Goal: Task Accomplishment & Management: Manage account settings

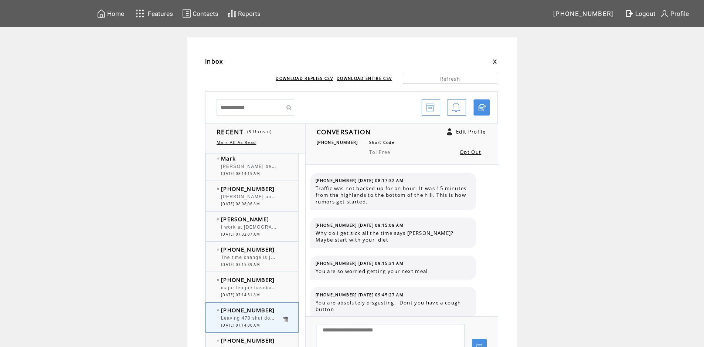
scroll to position [578, 0]
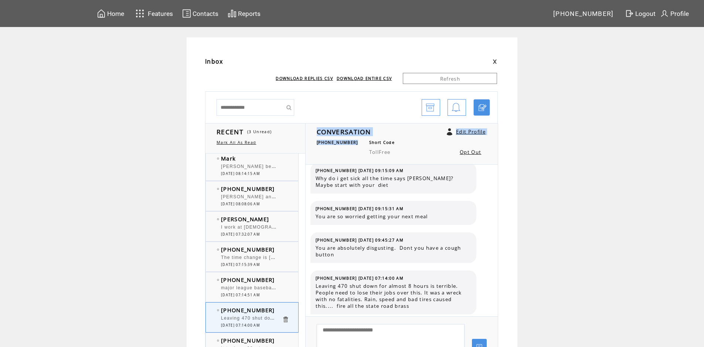
drag, startPoint x: 356, startPoint y: 143, endPoint x: 315, endPoint y: 141, distance: 40.7
click at [315, 141] on div "CONVERSATION Edit Profile (304) 281-9330 Short Code TollFree Opt Out" at bounding box center [402, 143] width 193 height 41
click at [319, 144] on div "CONVERSATION Edit Profile (304) 281-9330 Short Code TollFree Opt Out" at bounding box center [402, 143] width 193 height 41
click at [320, 142] on span "[PHONE_NUMBER]" at bounding box center [337, 142] width 41 height 5
drag, startPoint x: 318, startPoint y: 142, endPoint x: 335, endPoint y: 144, distance: 17.2
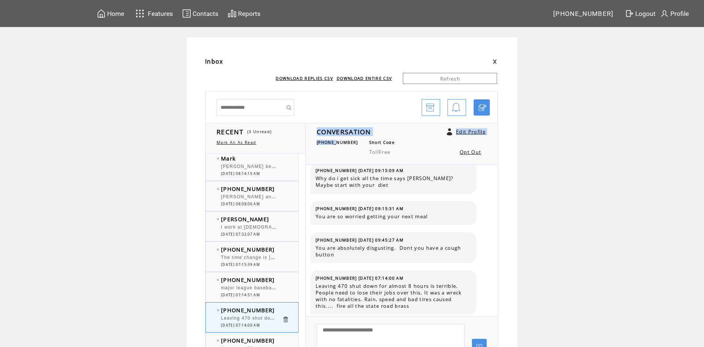
click at [335, 144] on div "CONVERSATION Edit Profile (304) 281-9330 Short Code TollFree Opt Out" at bounding box center [402, 143] width 193 height 41
click at [343, 145] on span "[PHONE_NUMBER]" at bounding box center [337, 142] width 41 height 5
drag, startPoint x: 354, startPoint y: 143, endPoint x: 320, endPoint y: 143, distance: 33.7
click at [320, 143] on span "[PHONE_NUMBER]" at bounding box center [337, 142] width 41 height 5
copy span "[PHONE_NUMBER]"
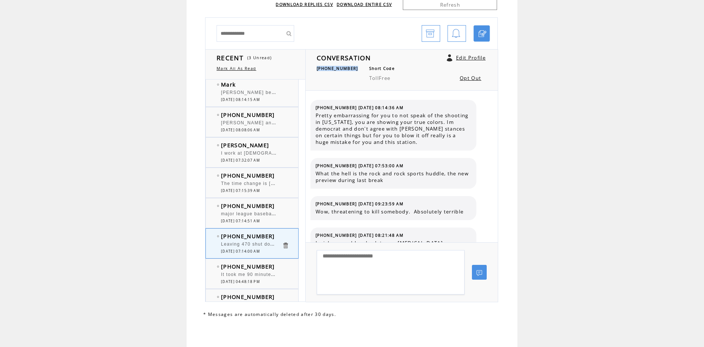
scroll to position [75, 0]
click at [275, 209] on div at bounding box center [251, 210] width 61 height 2
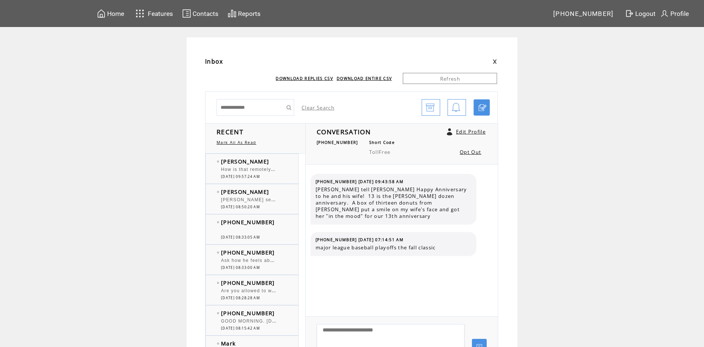
scroll to position [185, 0]
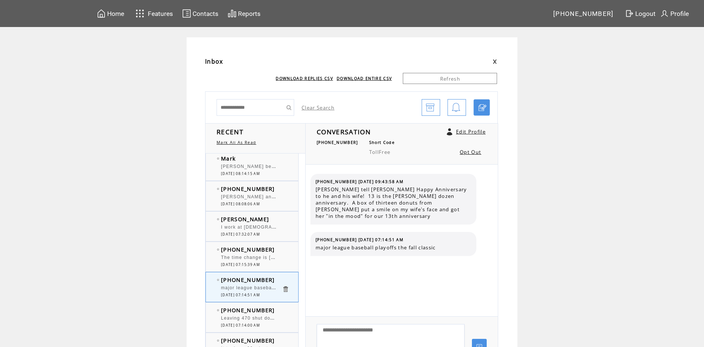
click at [277, 227] on span "I work at [DEMOGRAPHIC_DATA]. [GEOGRAPHIC_DATA], turned right at the credit uni…" at bounding box center [702, 226] width 962 height 7
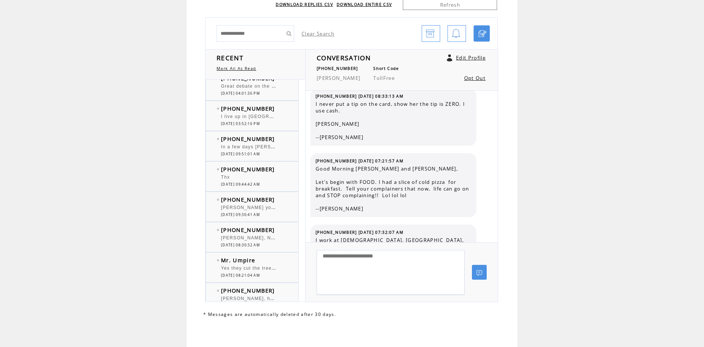
scroll to position [481, 0]
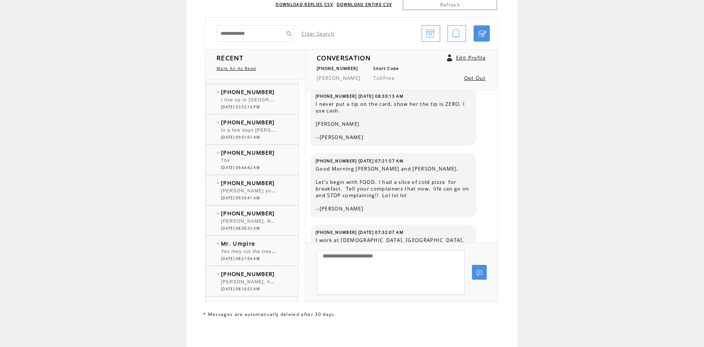
click at [253, 120] on span "[PHONE_NUMBER]" at bounding box center [248, 121] width 54 height 7
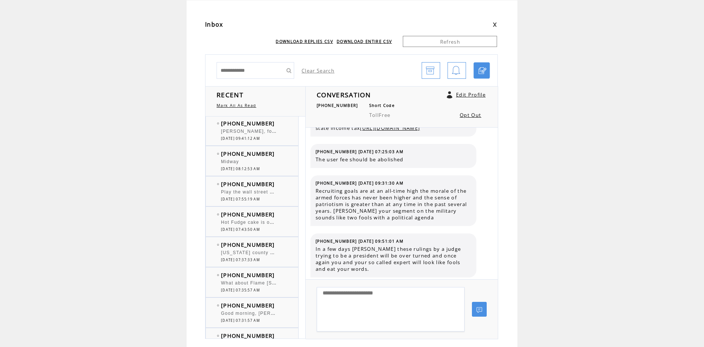
scroll to position [850, 0]
click at [261, 218] on div at bounding box center [251, 218] width 61 height 2
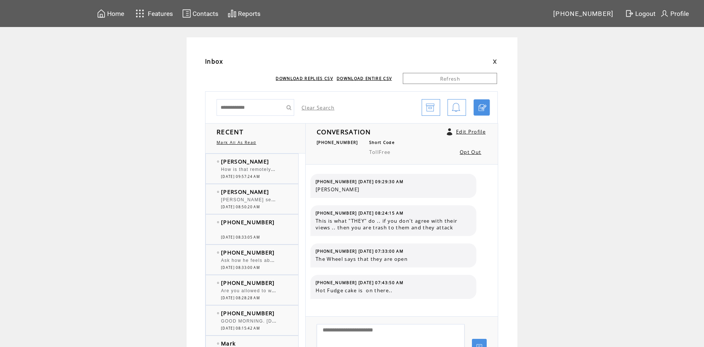
click at [247, 168] on span "How is that remotely correct? You have non-partisan magistrate [PERSON_NAME] in…" at bounding box center [415, 168] width 388 height 7
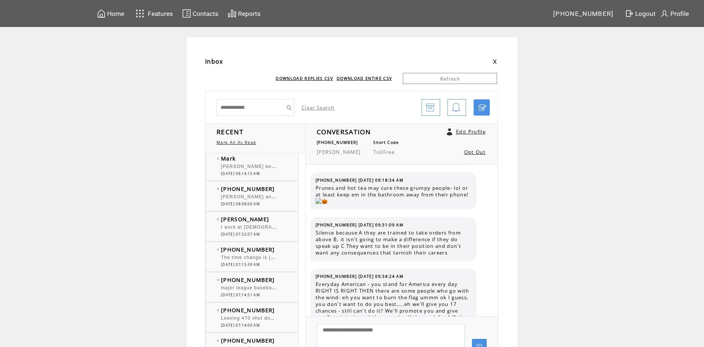
scroll to position [222, 0]
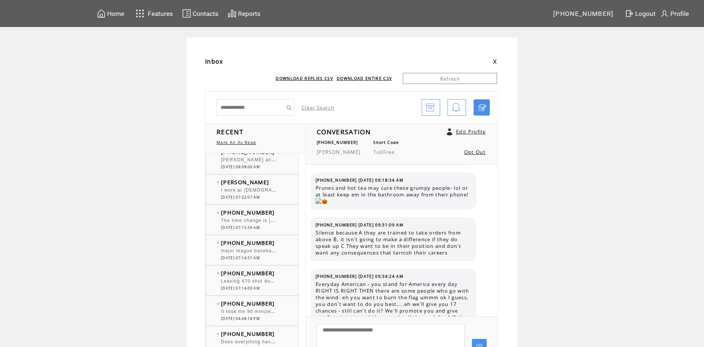
click at [262, 281] on span "Leaving 470 shut down for almost 8 hours is terrible. People need to lose their…" at bounding box center [460, 280] width 479 height 7
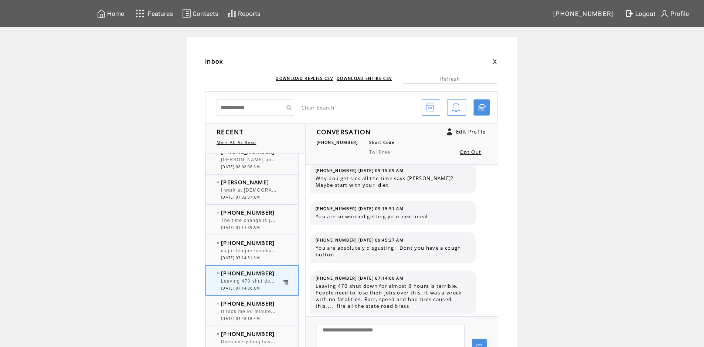
scroll to position [37, 0]
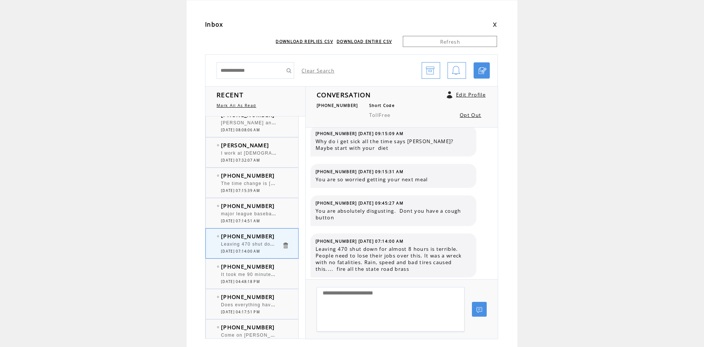
click at [469, 94] on link "Edit Profile" at bounding box center [471, 94] width 30 height 7
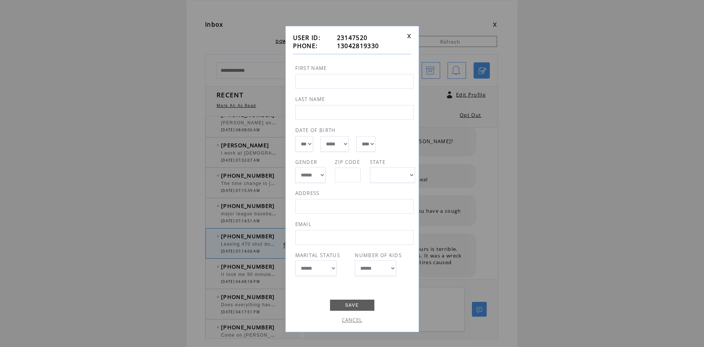
click at [336, 84] on input "text" at bounding box center [354, 81] width 118 height 15
type input "**********"
click at [350, 306] on link "SAVE" at bounding box center [352, 305] width 44 height 11
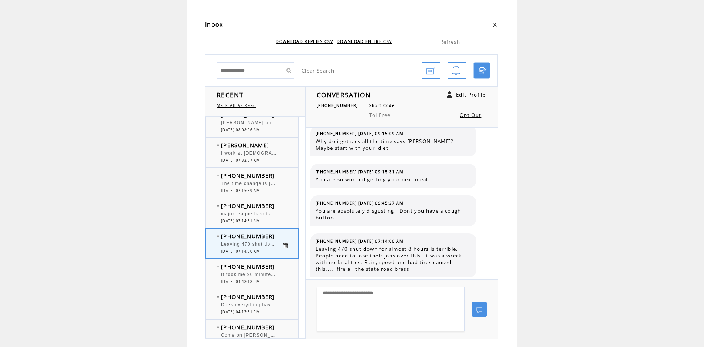
click at [260, 219] on span "[DATE] 07:14:51 AM" at bounding box center [240, 221] width 39 height 5
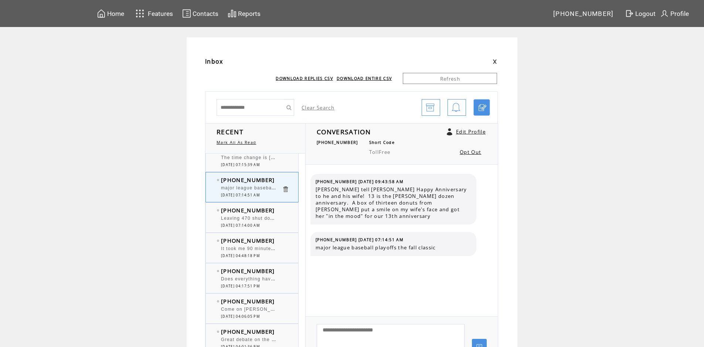
scroll to position [296, 0]
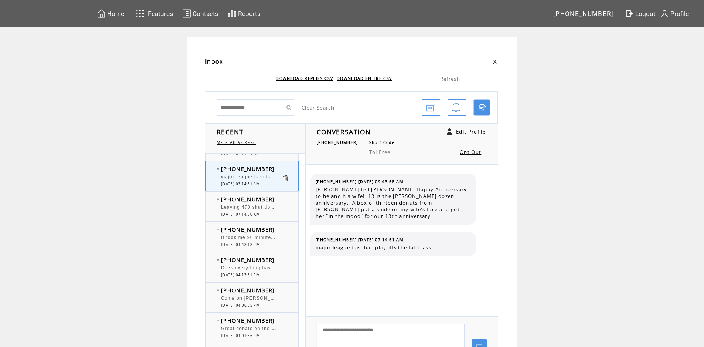
click at [260, 215] on span "[DATE] 07:14:00 AM" at bounding box center [240, 214] width 39 height 5
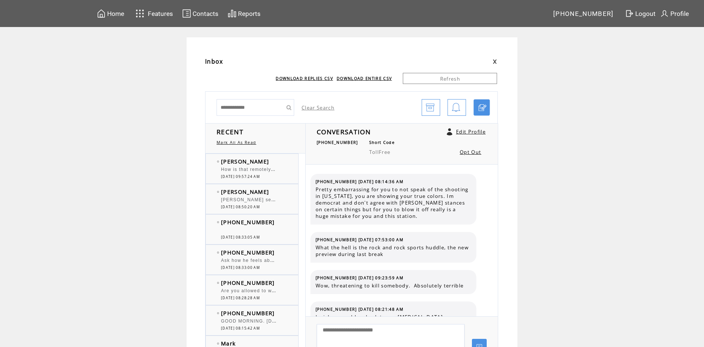
scroll to position [578, 0]
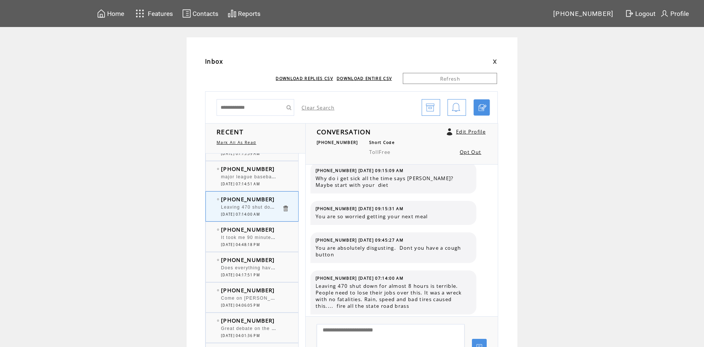
click at [470, 132] on link "Edit Profile" at bounding box center [471, 131] width 30 height 7
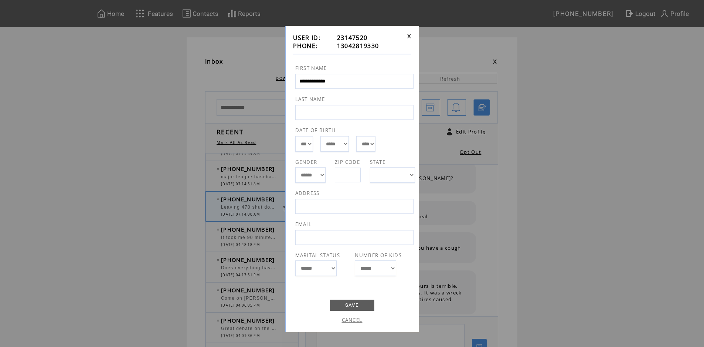
click at [410, 36] on link at bounding box center [409, 36] width 4 height 5
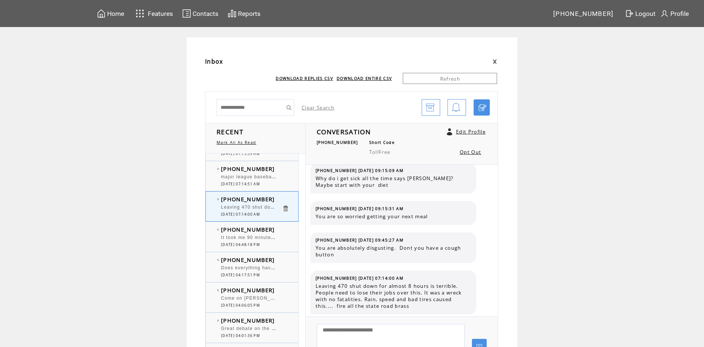
click at [480, 131] on link "Edit Profile" at bounding box center [471, 131] width 30 height 7
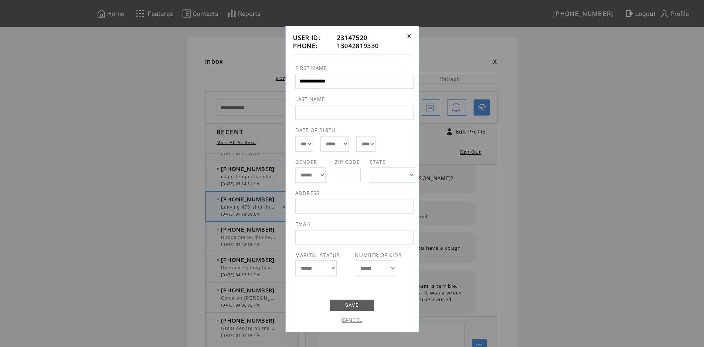
click at [410, 35] on link at bounding box center [409, 36] width 4 height 5
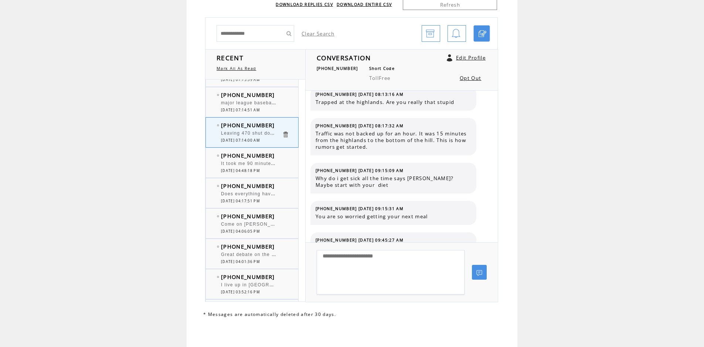
scroll to position [75, 0]
